Goal: Transaction & Acquisition: Purchase product/service

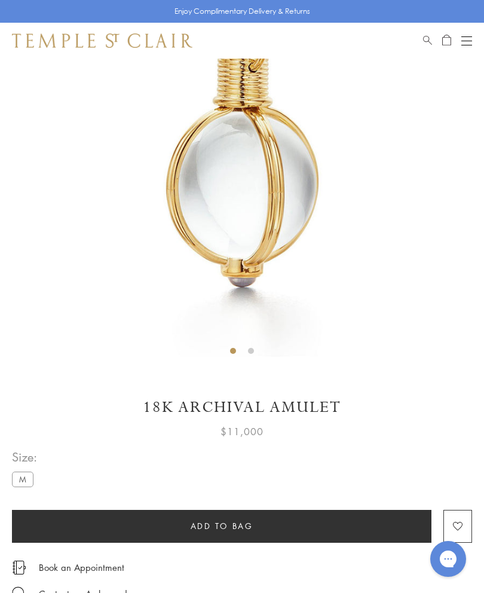
scroll to position [183, 0]
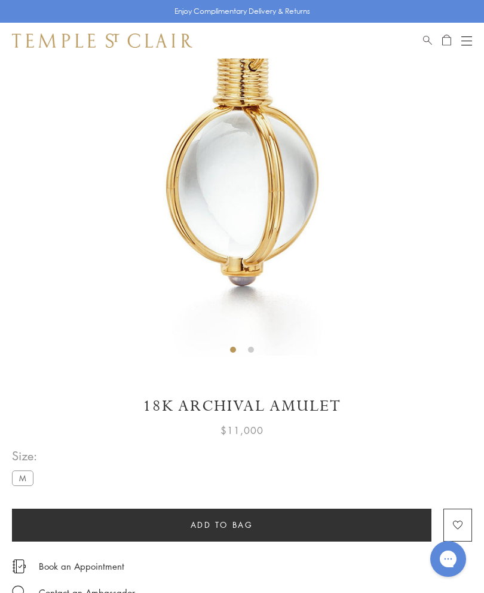
click at [20, 483] on label "M" at bounding box center [23, 477] width 22 height 15
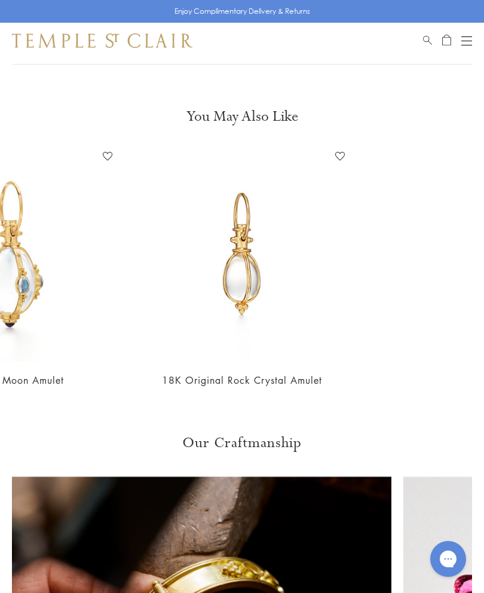
scroll to position [0, 697]
click at [238, 377] on link "18K Original Rock Crystal Amulet" at bounding box center [242, 380] width 160 height 13
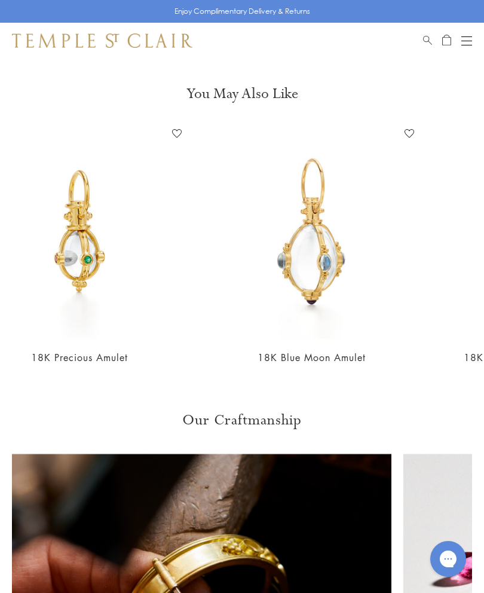
scroll to position [0, 396]
click at [325, 357] on link "18K Blue Moon Amulet" at bounding box center [311, 357] width 108 height 13
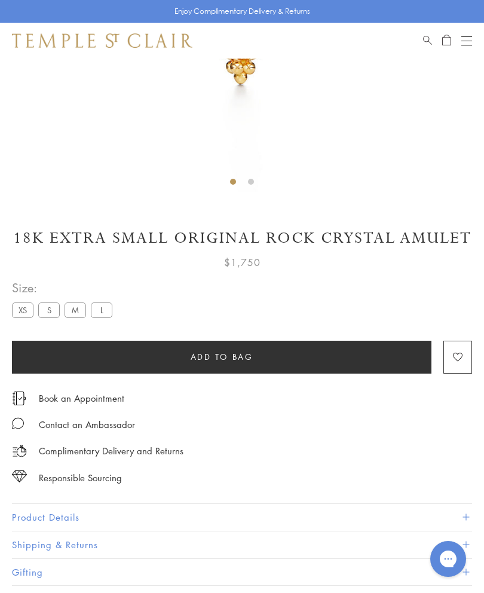
scroll to position [351, 0]
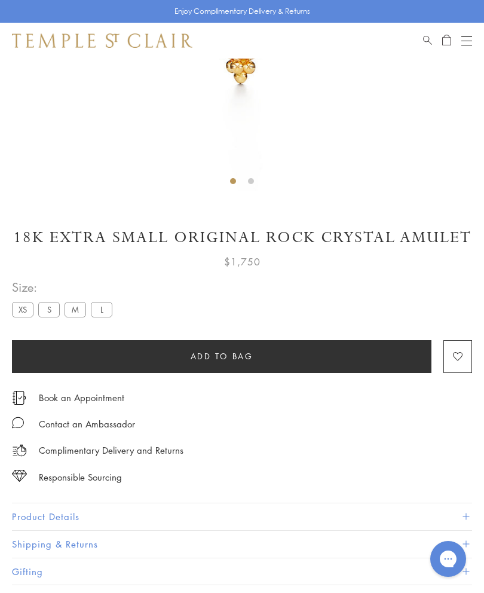
click at [91, 306] on label "L" at bounding box center [102, 309] width 22 height 15
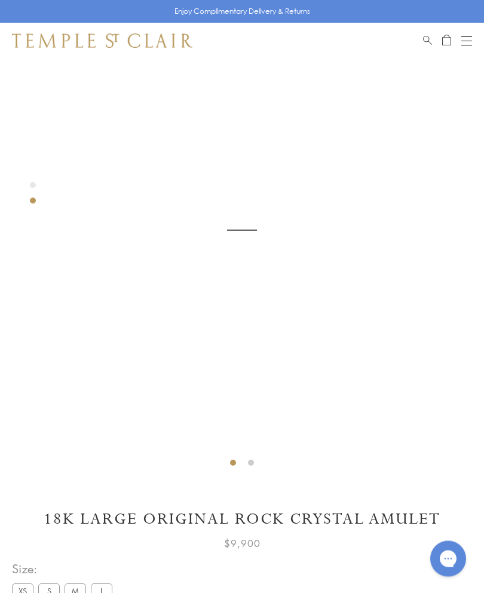
scroll to position [59, 0]
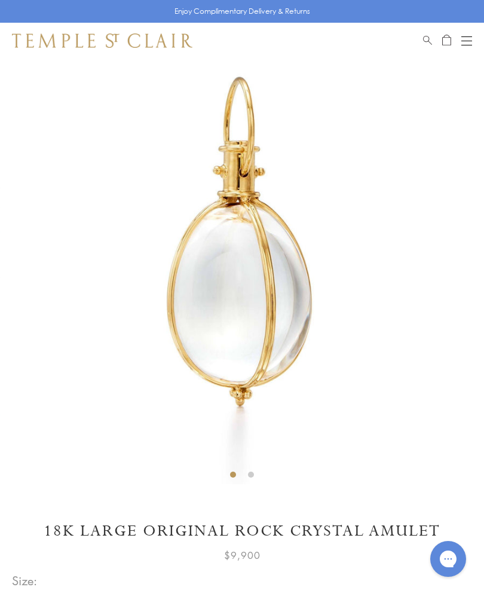
click at [79, 592] on label "M" at bounding box center [76, 602] width 22 height 15
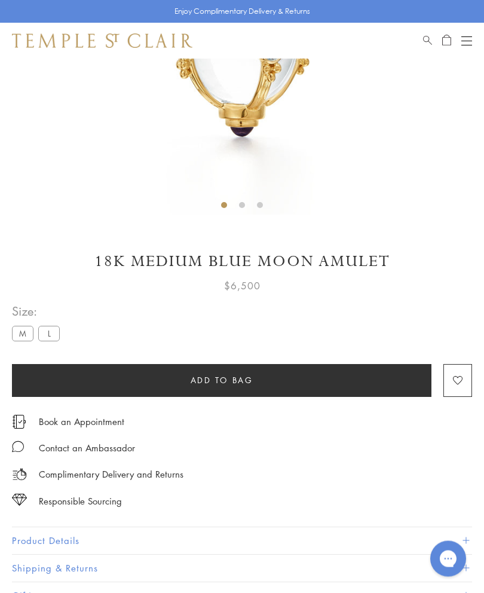
scroll to position [332, 0]
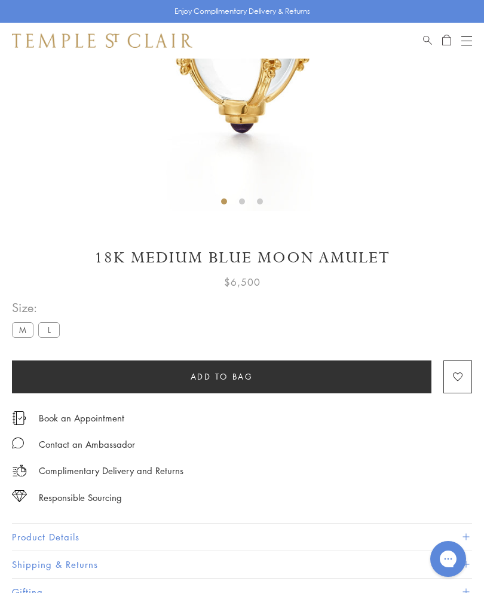
click at [228, 374] on span "Add to bag" at bounding box center [222, 376] width 63 height 13
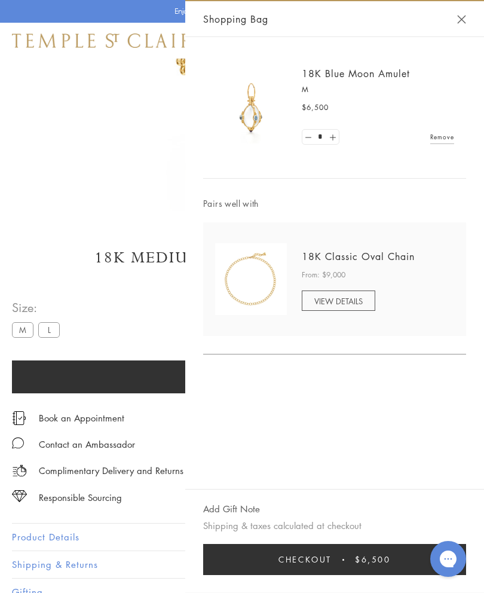
click at [458, 23] on button "Close Shopping Bag" at bounding box center [461, 19] width 9 height 9
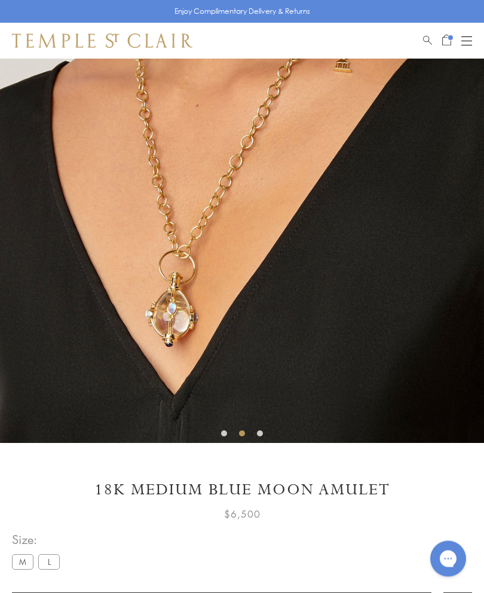
scroll to position [100, 0]
click at [466, 47] on button "Open navigation" at bounding box center [466, 40] width 11 height 14
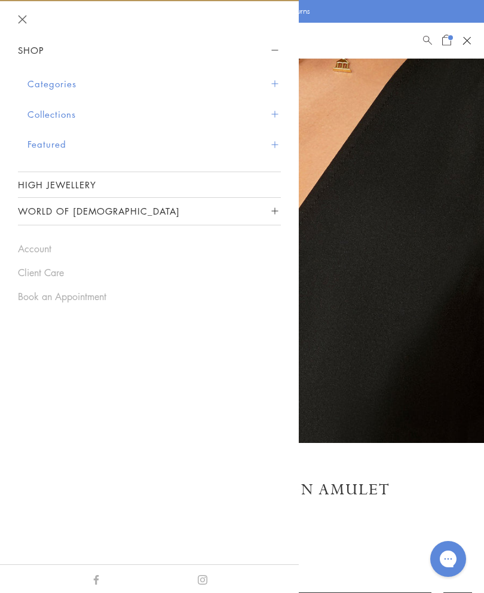
click at [74, 83] on button "Categories" at bounding box center [153, 84] width 253 height 30
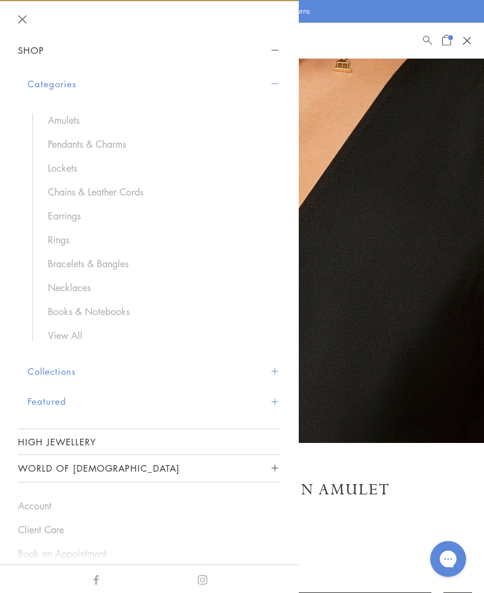
click at [71, 117] on link "Amulets" at bounding box center [158, 120] width 221 height 13
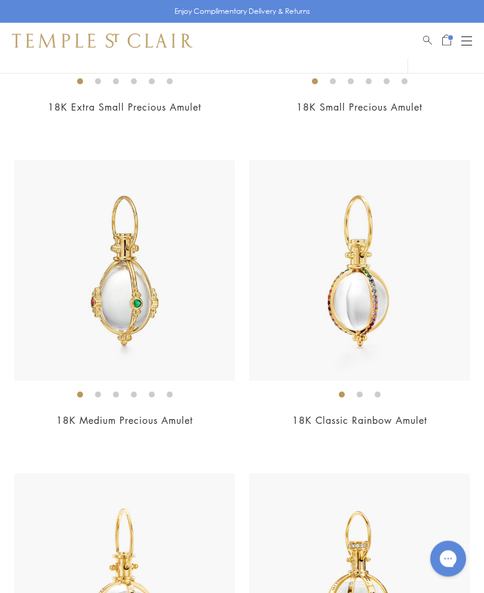
scroll to position [5086, 0]
click at [367, 414] on link "18K Classic Rainbow Amulet" at bounding box center [359, 420] width 135 height 13
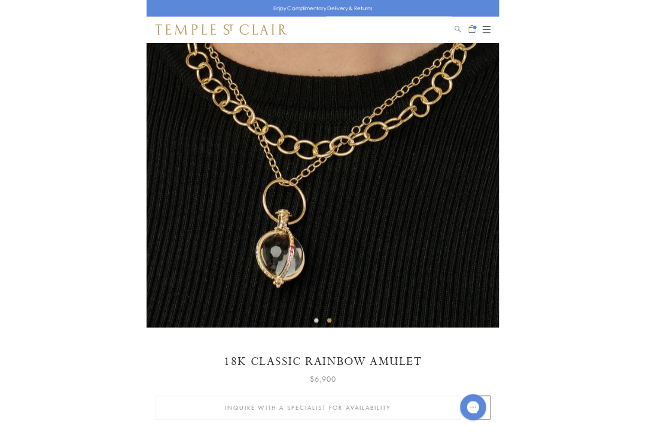
scroll to position [92, 0]
